Goal: Find contact information: Find contact information

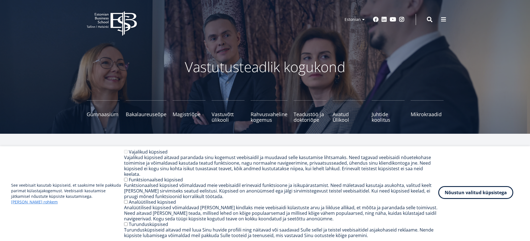
click at [461, 199] on button "Nõustun valitud küpsistega" at bounding box center [475, 192] width 75 height 13
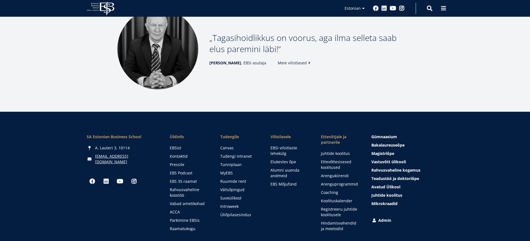
scroll to position [768, 0]
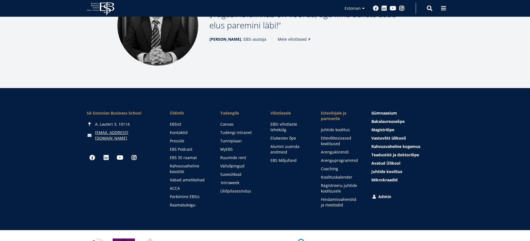
click at [232, 180] on link "Introweek" at bounding box center [240, 183] width 39 height 6
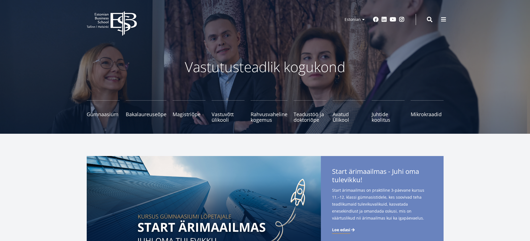
scroll to position [759, 0]
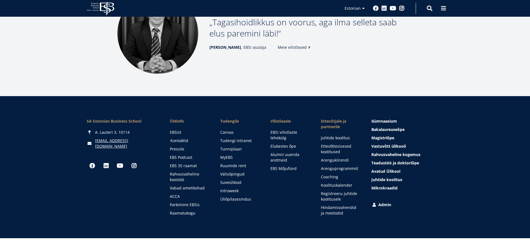
click at [187, 138] on link "Kontaktid" at bounding box center [189, 141] width 39 height 6
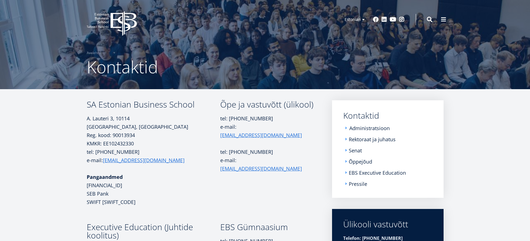
click at [363, 128] on link "Administratsioon" at bounding box center [369, 128] width 40 height 6
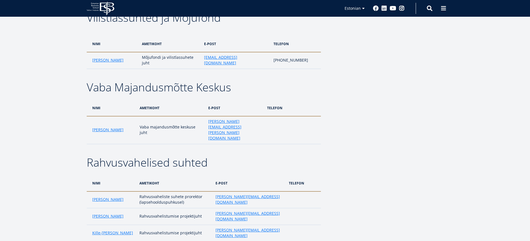
scroll to position [737, 0]
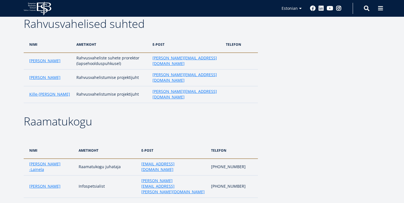
scroll to position [1, 0]
